Goal: Task Accomplishment & Management: Complete application form

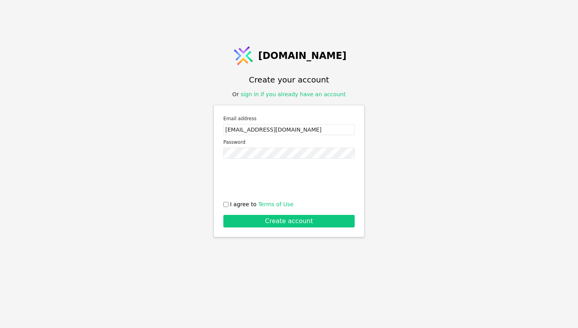
click at [249, 207] on span "I agree to Terms of Use" at bounding box center [261, 204] width 63 height 8
click at [228, 207] on input "I agree to Terms of Use" at bounding box center [225, 204] width 5 height 5
checkbox input "true"
click at [258, 214] on form "Email address [EMAIL_ADDRESS][DOMAIN_NAME] Password 0cAFcWeA49aU2R0wR-k5L3eGV1D…" at bounding box center [288, 171] width 131 height 113
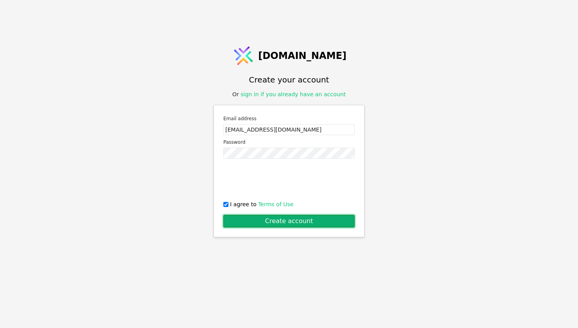
click at [258, 215] on button "Create account" at bounding box center [288, 221] width 131 height 13
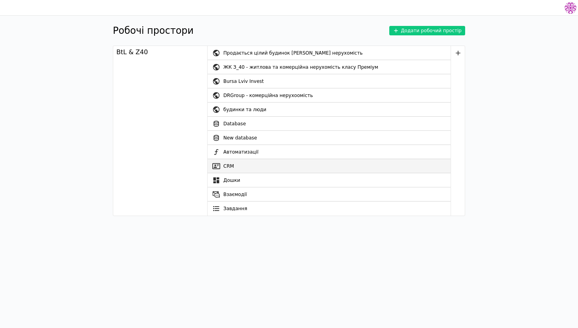
click at [262, 165] on link "CRM" at bounding box center [328, 166] width 243 height 14
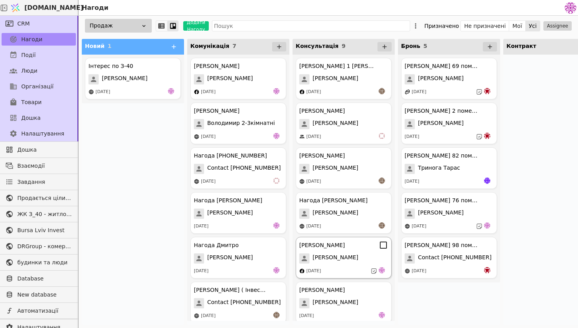
scroll to position [140, 0]
